Goal: Task Accomplishment & Management: Use online tool/utility

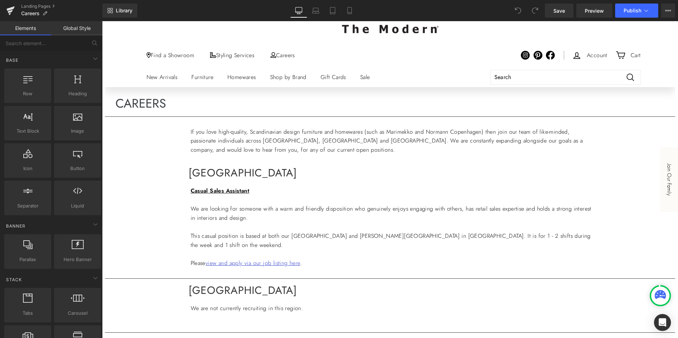
click at [257, 219] on p "We are looking for someone with a warm and friendly disposition who genuinely e…" at bounding box center [394, 214] width 406 height 18
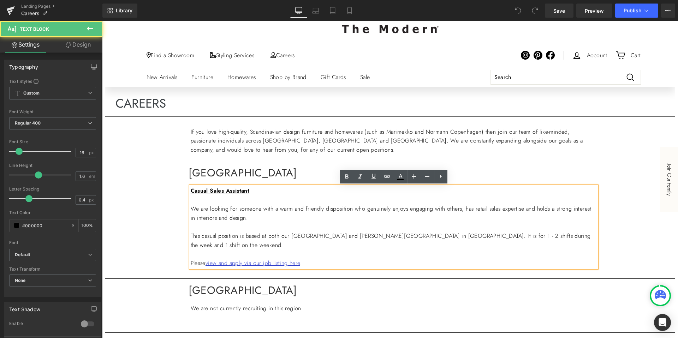
scroll to position [43, 0]
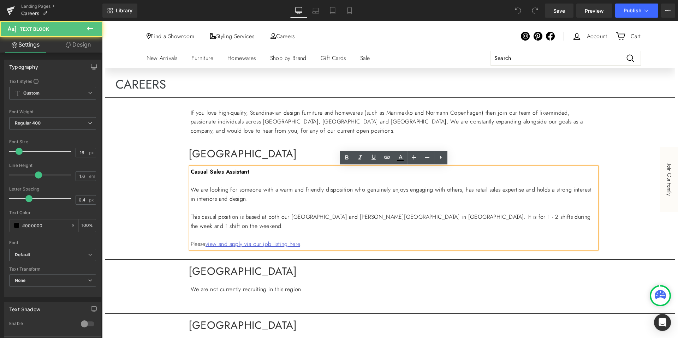
click at [264, 290] on p "We are not currently recruiting in this region." at bounding box center [394, 289] width 406 height 9
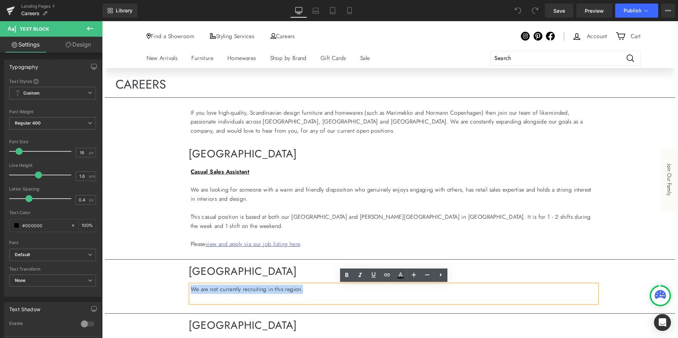
drag, startPoint x: 311, startPoint y: 290, endPoint x: 172, endPoint y: 289, distance: 139.2
click at [172, 289] on div "CAREERS Heading Separator If you love high-quality, Scandinavian design furnitu…" at bounding box center [390, 286] width 571 height 436
copy p "We are not currently recruiting in this region."
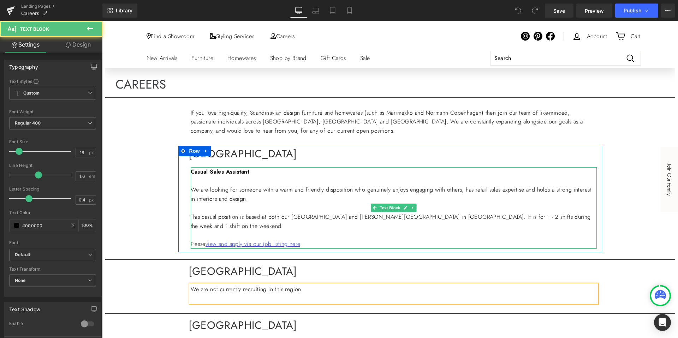
click at [279, 203] on p "We are looking for someone with a warm and friendly disposition who genuinely e…" at bounding box center [394, 194] width 406 height 18
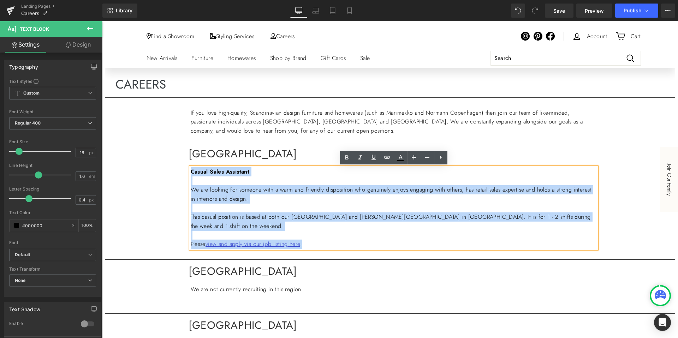
drag, startPoint x: 314, startPoint y: 244, endPoint x: 184, endPoint y: 164, distance: 152.3
click at [184, 164] on div "QUEENSLAND Heading Casual Sales Assistant We are looking for someone with a war…" at bounding box center [390, 198] width 424 height 99
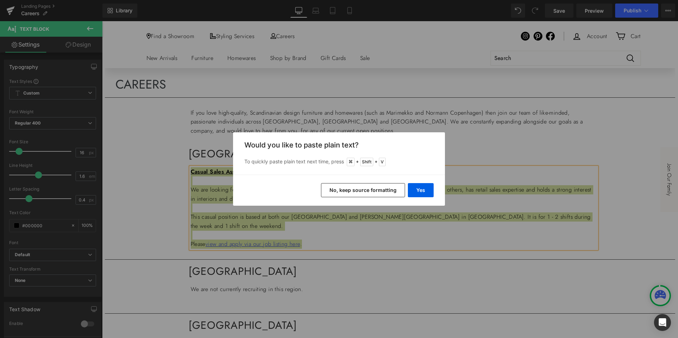
click at [379, 192] on button "No, keep source formatting" at bounding box center [363, 190] width 84 height 14
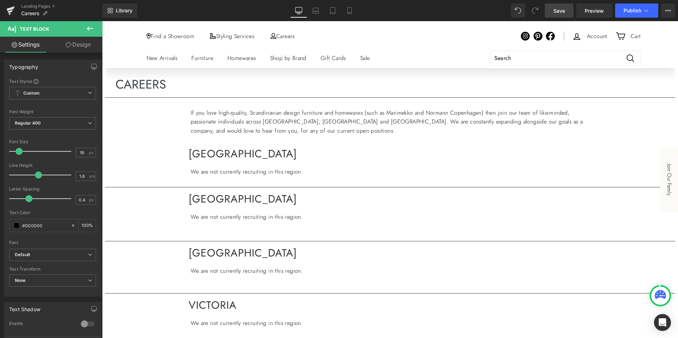
click at [566, 13] on link "Save" at bounding box center [559, 11] width 29 height 14
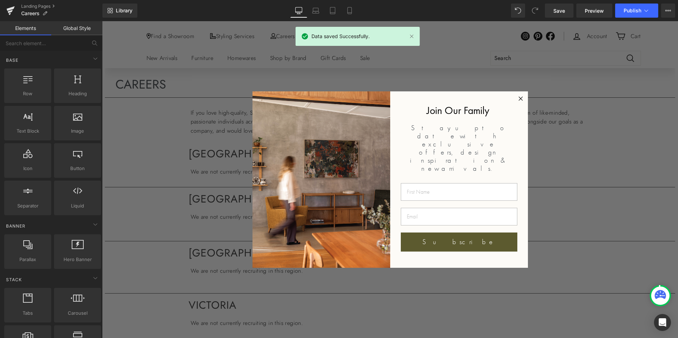
click at [522, 98] on circle "Close dialog" at bounding box center [521, 99] width 8 height 8
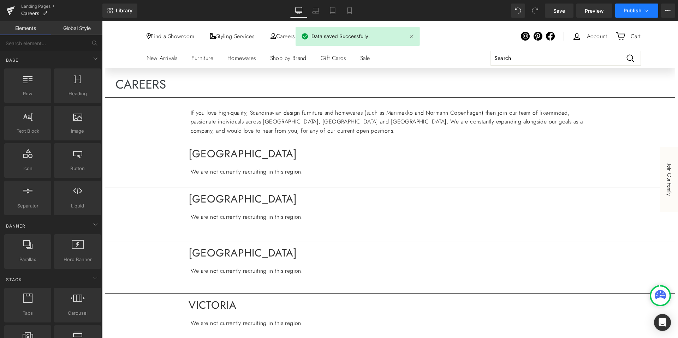
click at [635, 14] on button "Publish" at bounding box center [636, 11] width 43 height 14
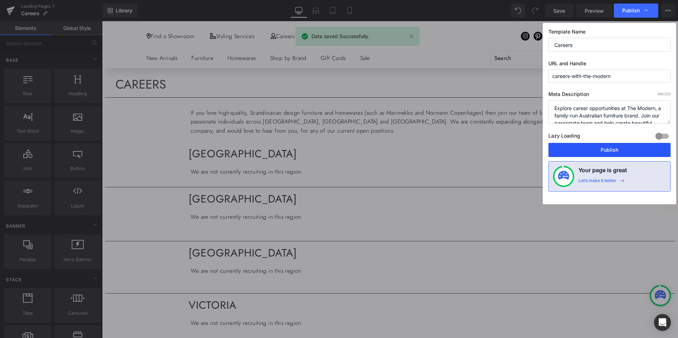
click at [575, 145] on button "Publish" at bounding box center [610, 150] width 122 height 14
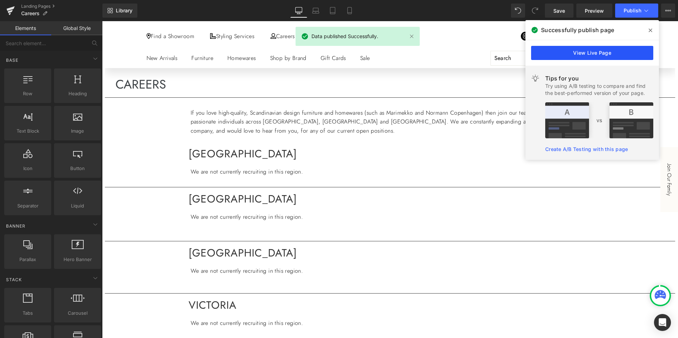
click at [603, 55] on link "View Live Page" at bounding box center [592, 53] width 122 height 14
